Goal: Navigation & Orientation: Find specific page/section

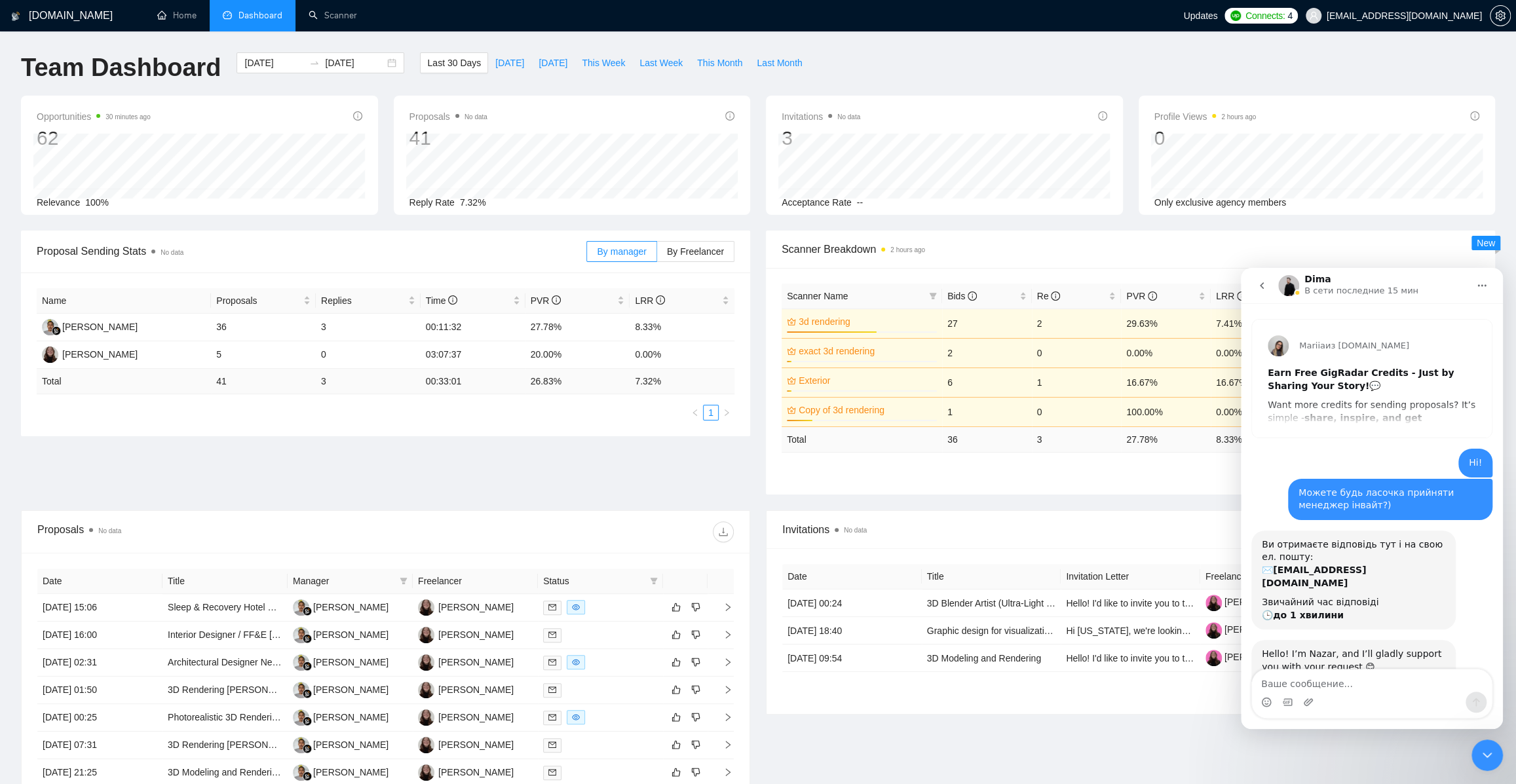
scroll to position [2, 0]
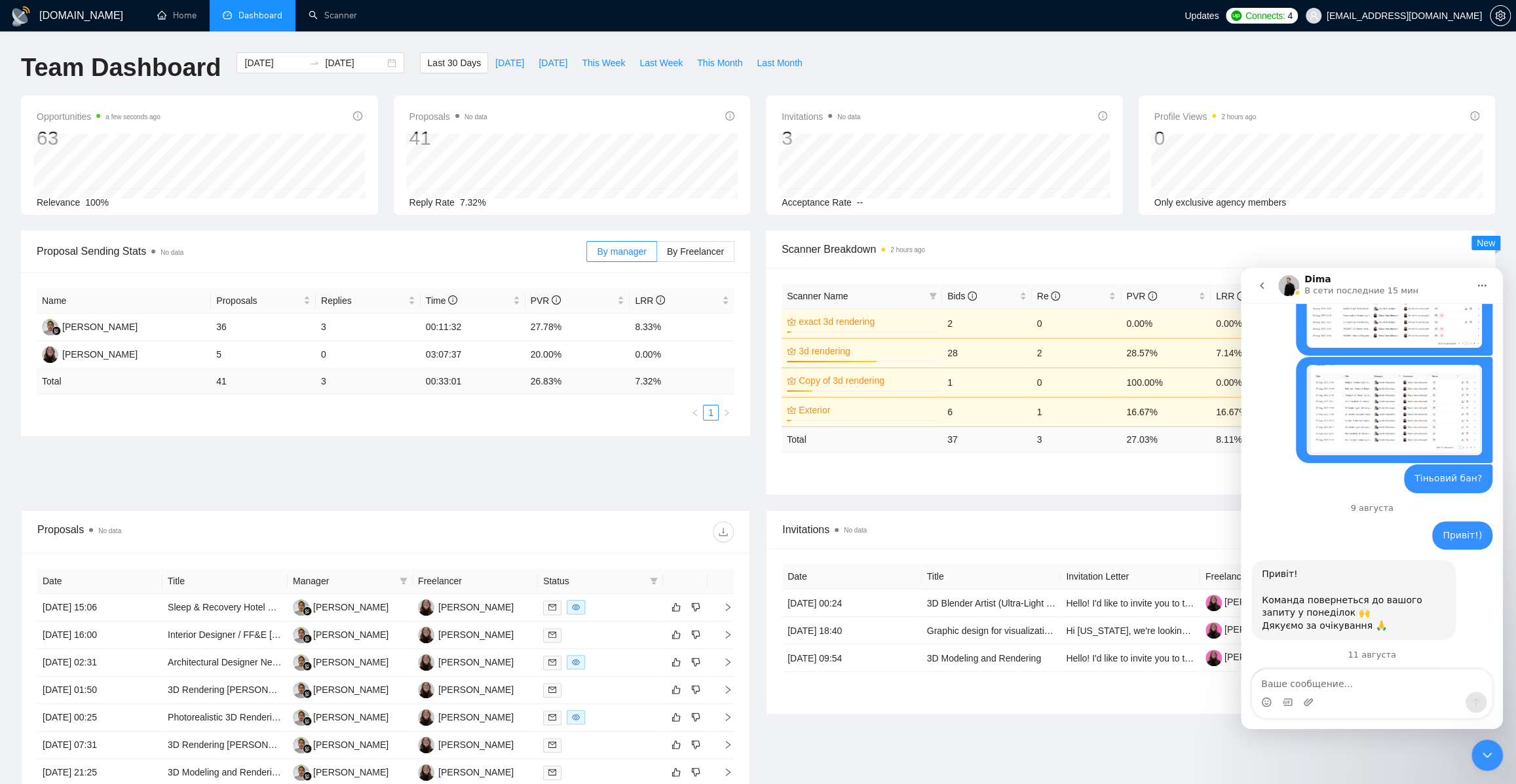
scroll to position [3584, 0]
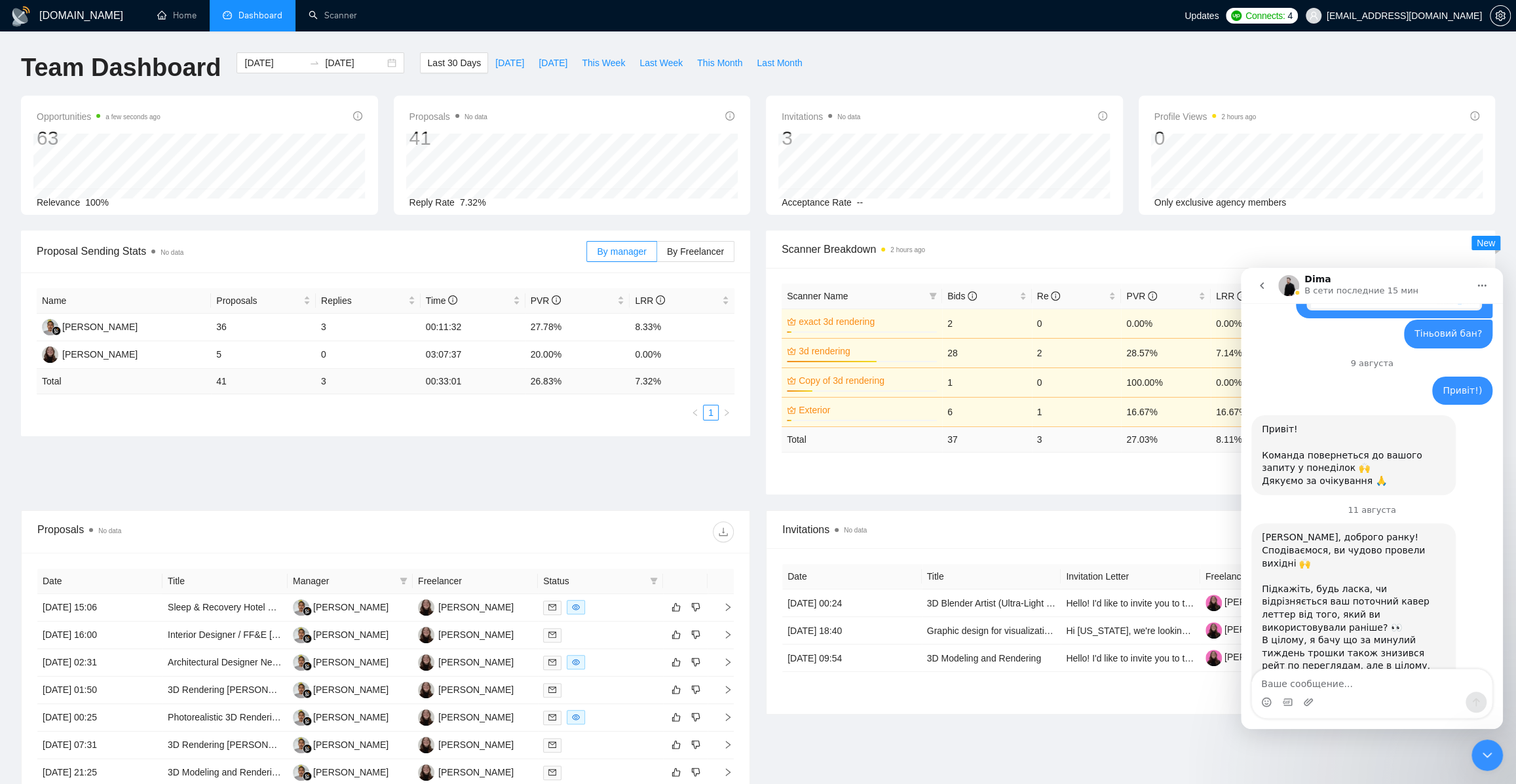
click at [959, 736] on div "Invitations No data Date Title Invitation Letter Freelancer Status 29 Jul, 2025…" at bounding box center [1131, 711] width 745 height 401
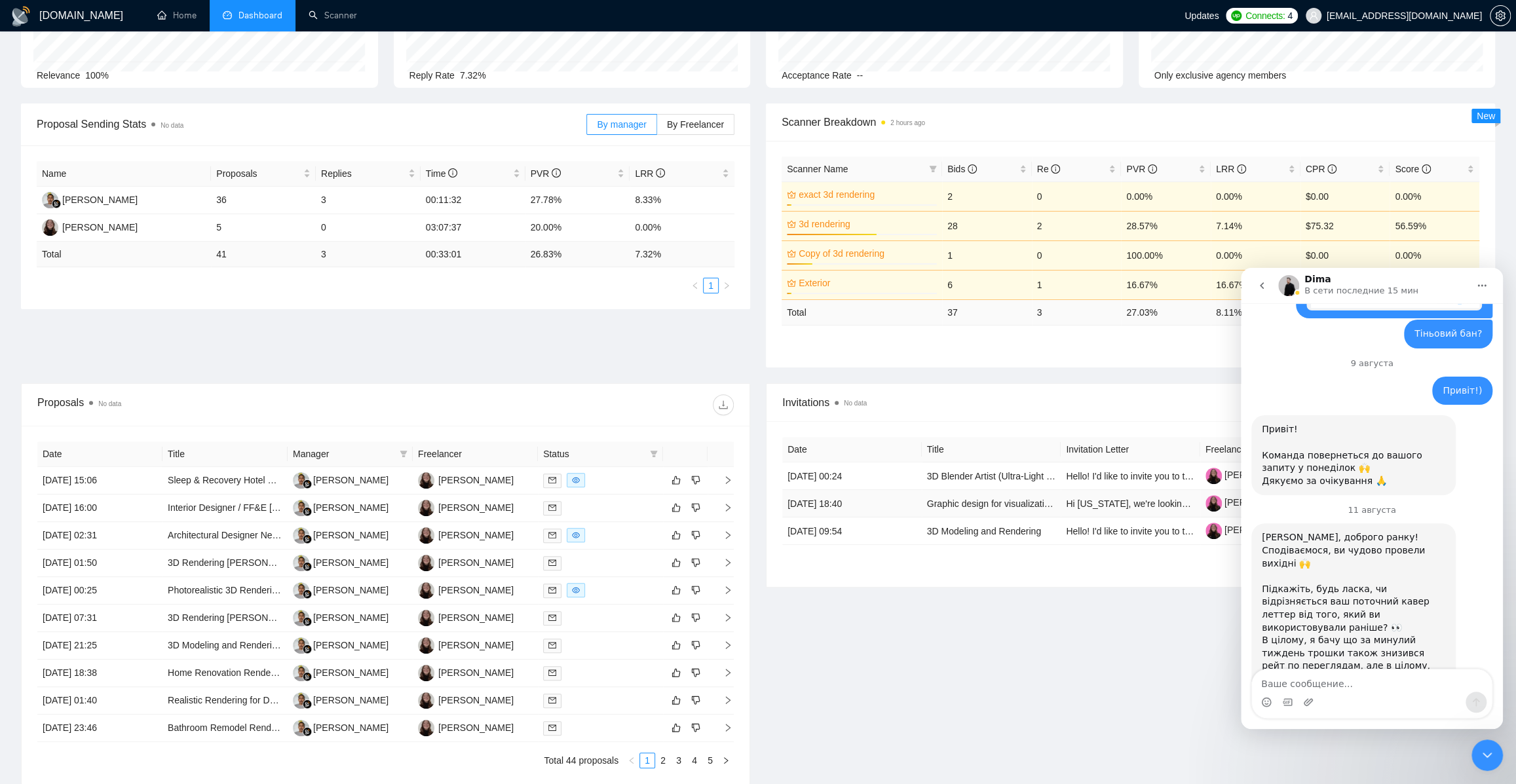
scroll to position [245, 0]
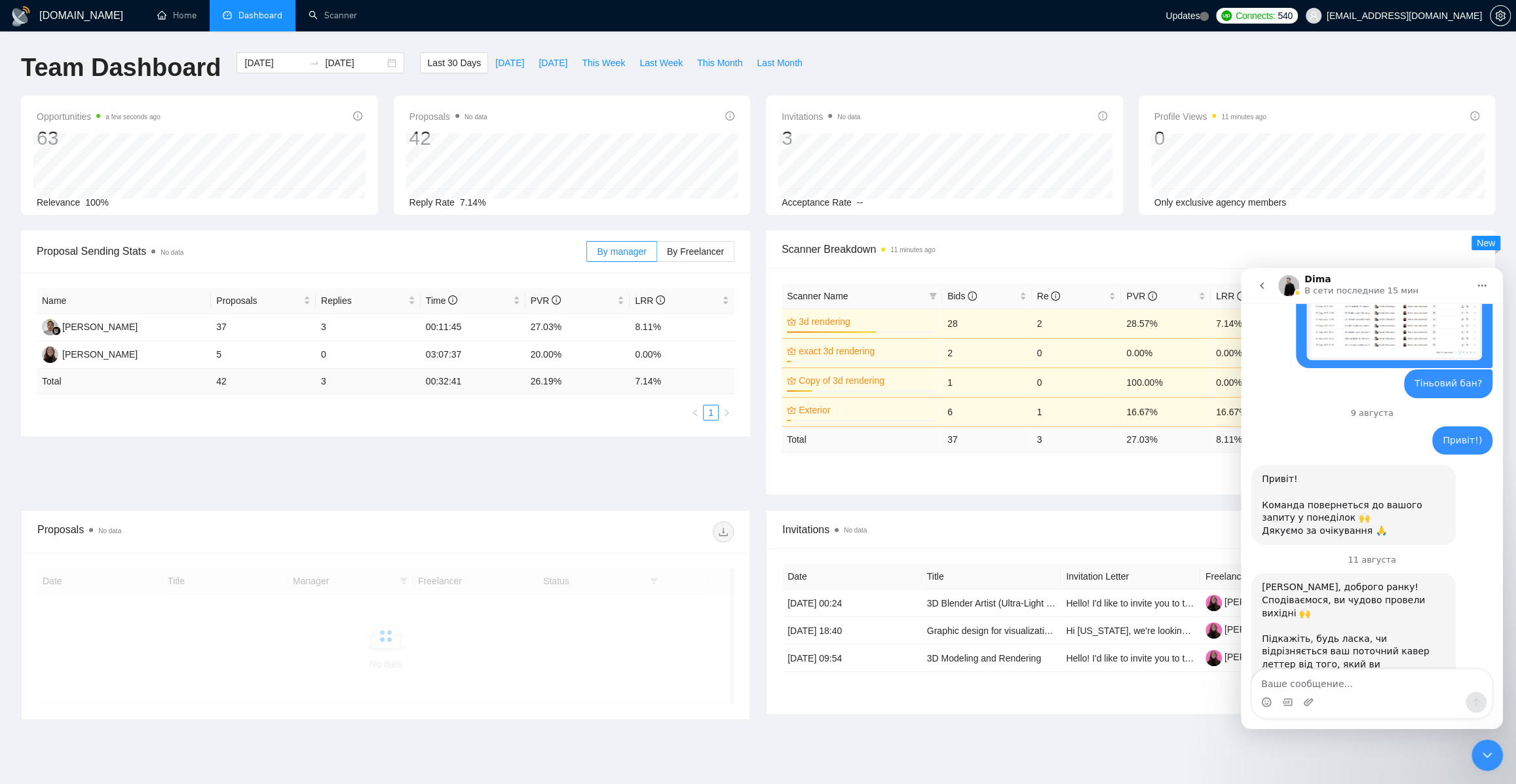
scroll to position [3584, 0]
